Goal: Task Accomplishment & Management: Manage account settings

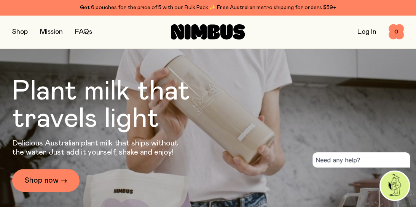
click at [373, 35] on link "Log In" at bounding box center [366, 32] width 19 height 7
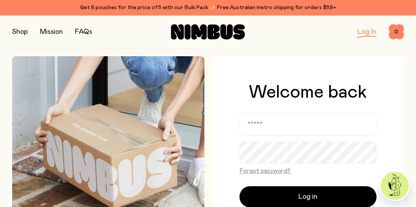
scroll to position [38, 0]
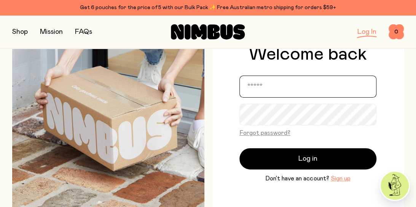
click at [299, 90] on input "email" at bounding box center [307, 87] width 137 height 22
type input "**********"
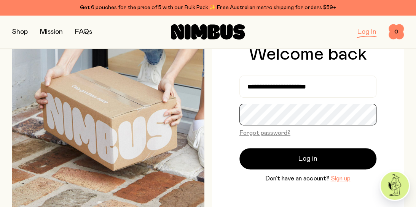
scroll to position [76, 0]
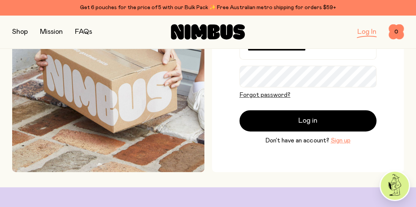
click at [272, 96] on button "Forgot password?" at bounding box center [264, 95] width 51 height 9
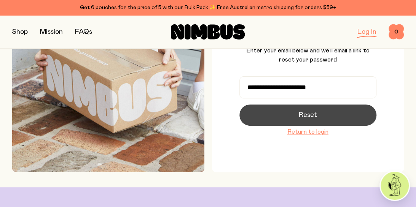
click at [325, 114] on button "Reset" at bounding box center [307, 115] width 137 height 21
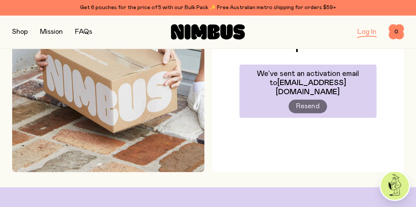
scroll to position [99, 0]
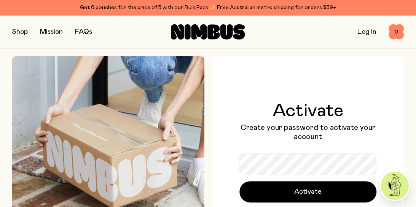
scroll to position [38, 0]
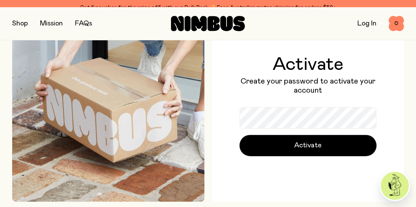
scroll to position [46, 0]
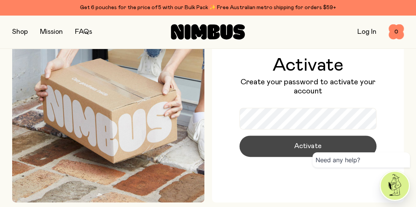
click at [314, 141] on span "Activate" at bounding box center [307, 146] width 27 height 11
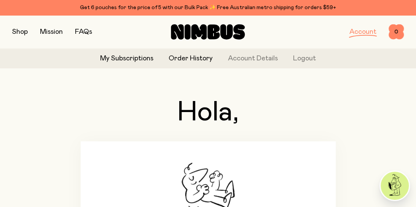
click at [196, 58] on link "Order History" at bounding box center [191, 59] width 44 height 10
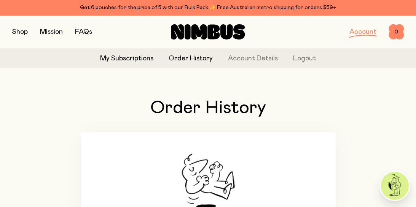
click at [127, 61] on link "My Subscriptions" at bounding box center [126, 59] width 53 height 10
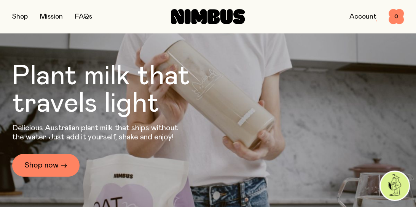
click at [365, 19] on link "Account" at bounding box center [362, 16] width 27 height 7
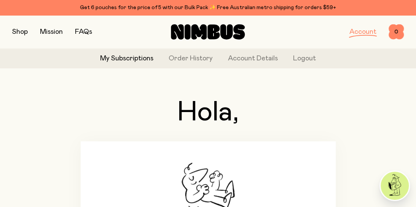
scroll to position [108, 0]
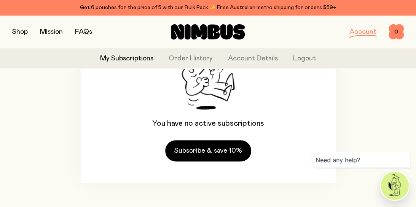
click at [89, 33] on link "FAQs" at bounding box center [83, 32] width 17 height 7
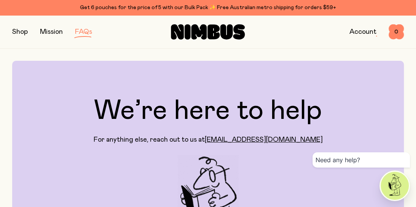
scroll to position [76, 0]
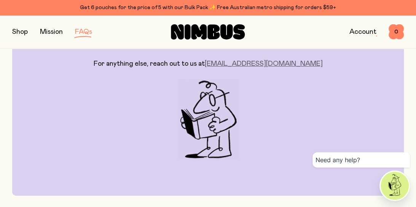
click at [253, 63] on link "[EMAIL_ADDRESS][DOMAIN_NAME]" at bounding box center [264, 64] width 118 height 7
